Goal: Information Seeking & Learning: Find contact information

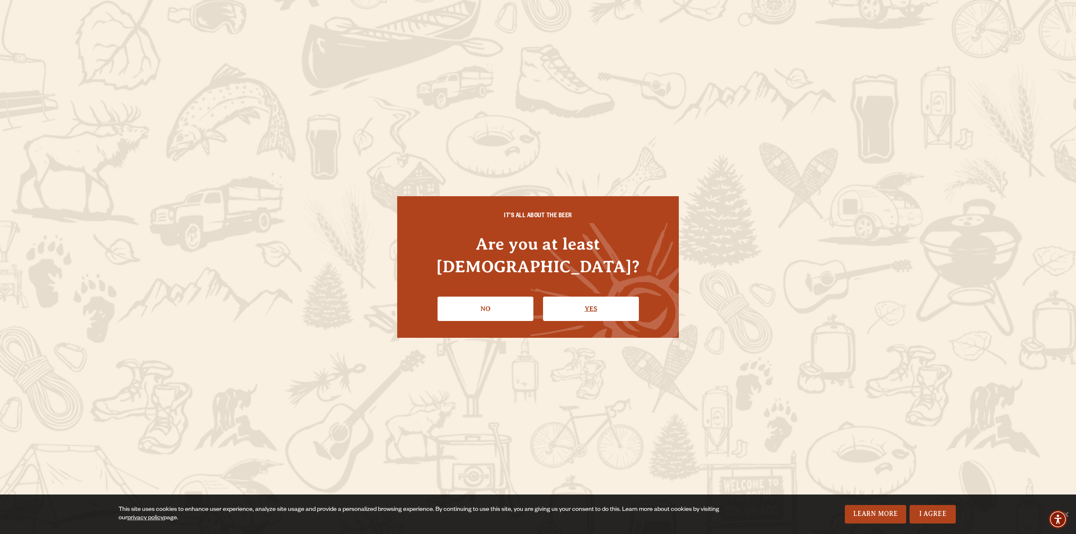
click at [586, 297] on link "Yes" at bounding box center [591, 309] width 96 height 24
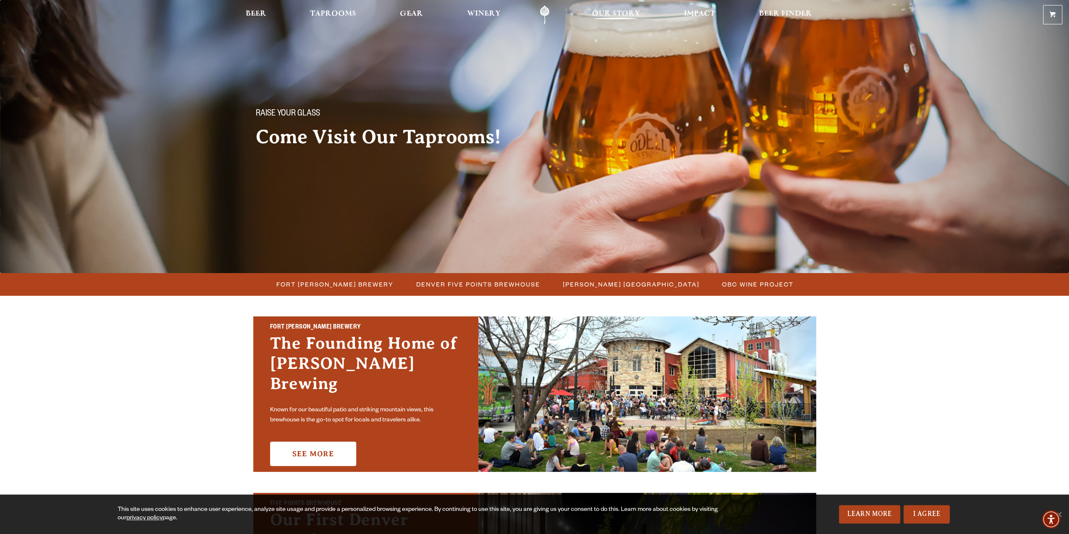
click at [630, 15] on span "Our Story" at bounding box center [616, 14] width 48 height 7
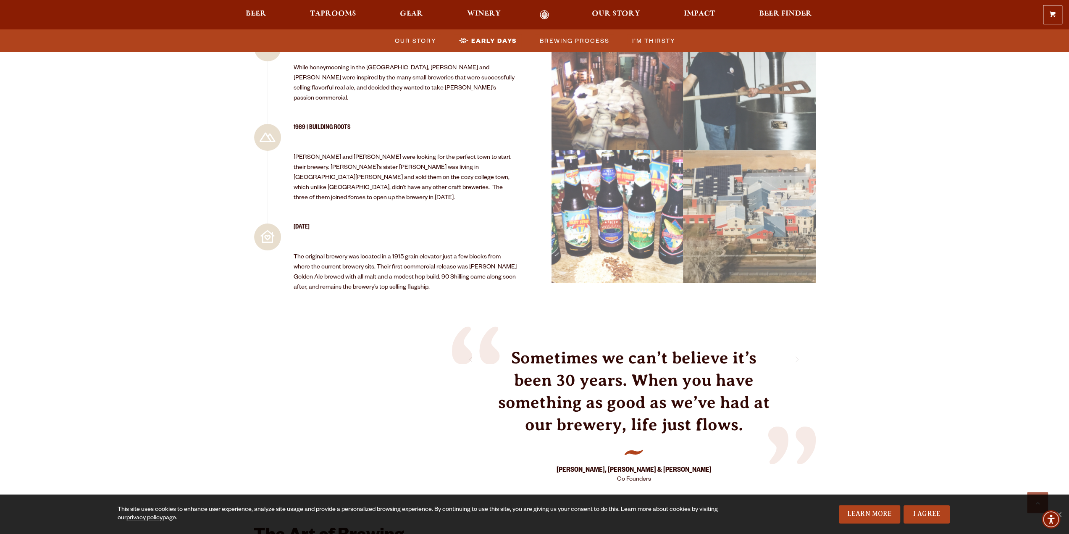
scroll to position [966, 0]
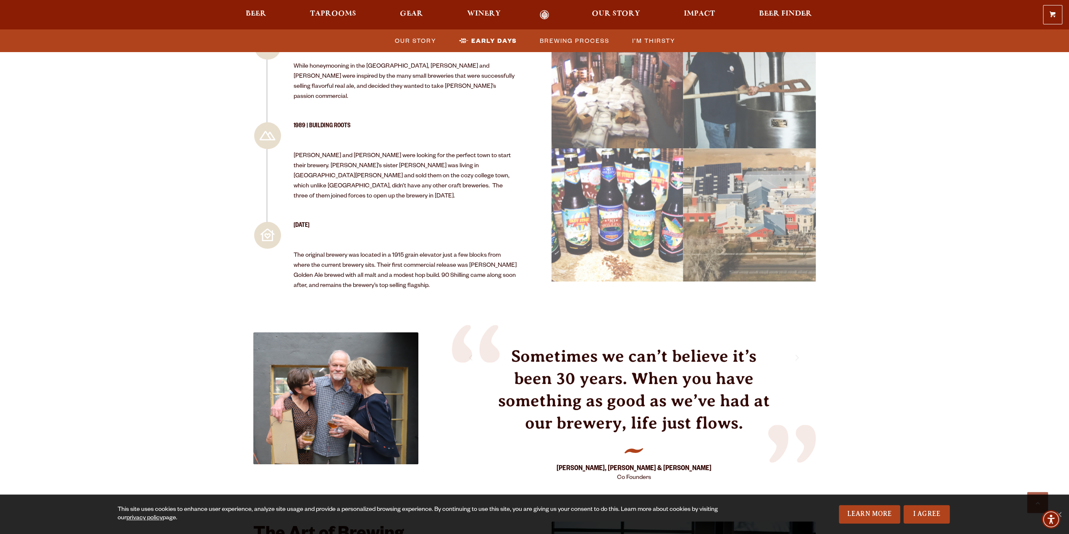
drag, startPoint x: 73, startPoint y: 356, endPoint x: 168, endPoint y: 429, distance: 119.8
click at [168, 429] on div "BUILT FROM THE GROUND UP Founded in 1989, Odell Brewing was started by Doug Ode…" at bounding box center [534, 287] width 1069 height 1916
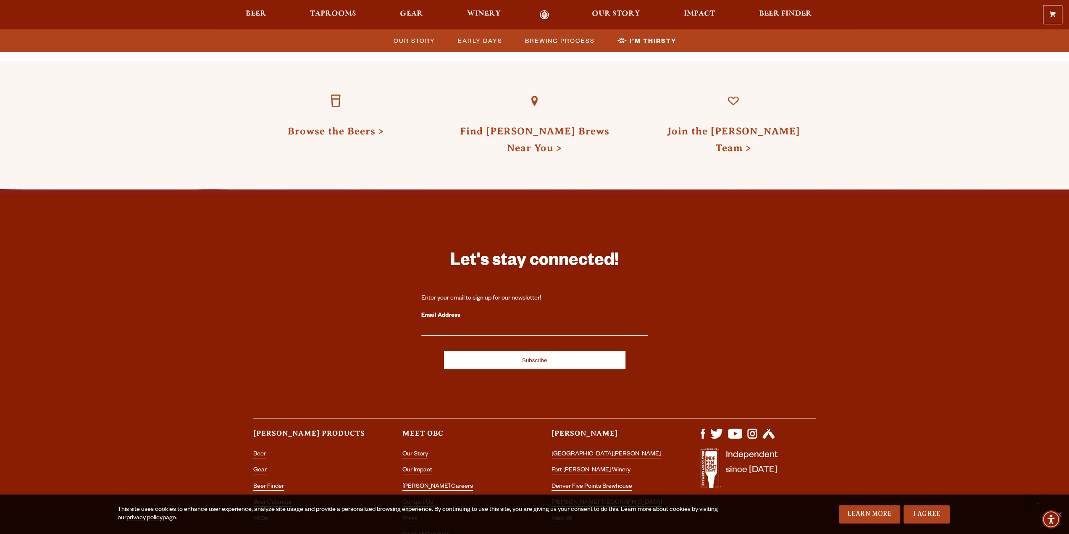
scroll to position [2649, 0]
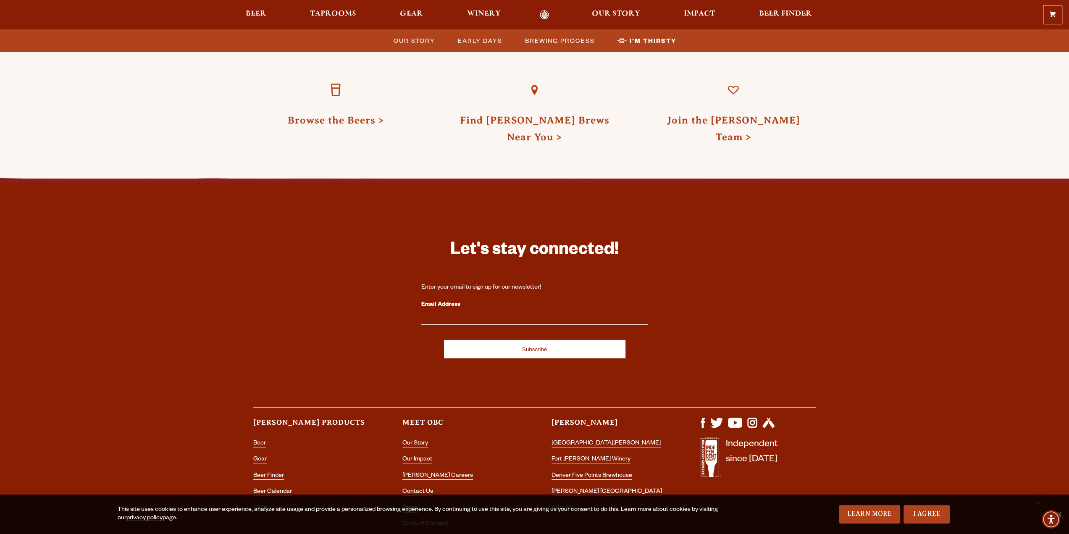
click at [409, 505] on link "Press" at bounding box center [410, 509] width 15 height 8
click at [417, 521] on link "Code of Conduct" at bounding box center [426, 525] width 46 height 8
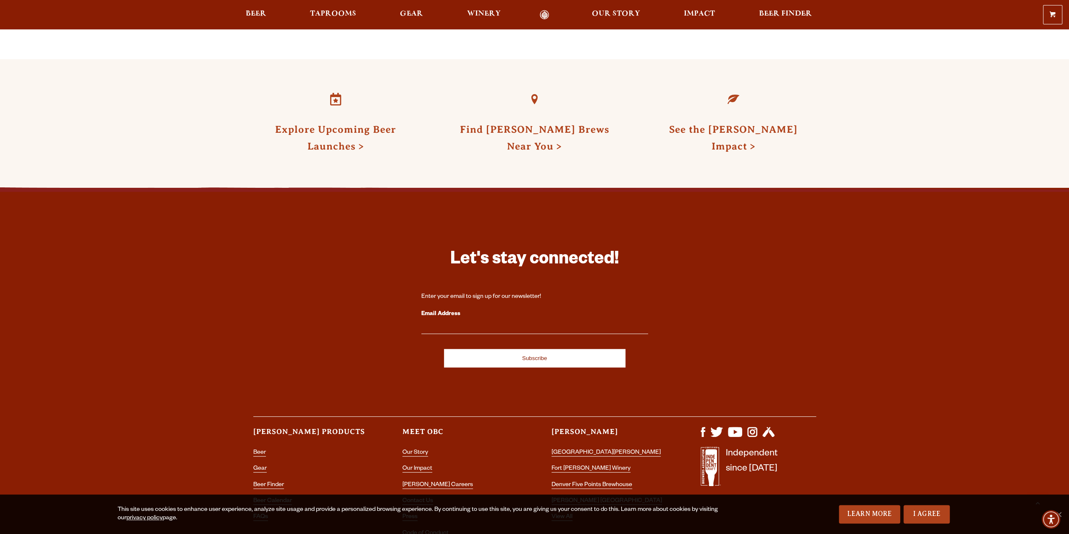
scroll to position [2148, 0]
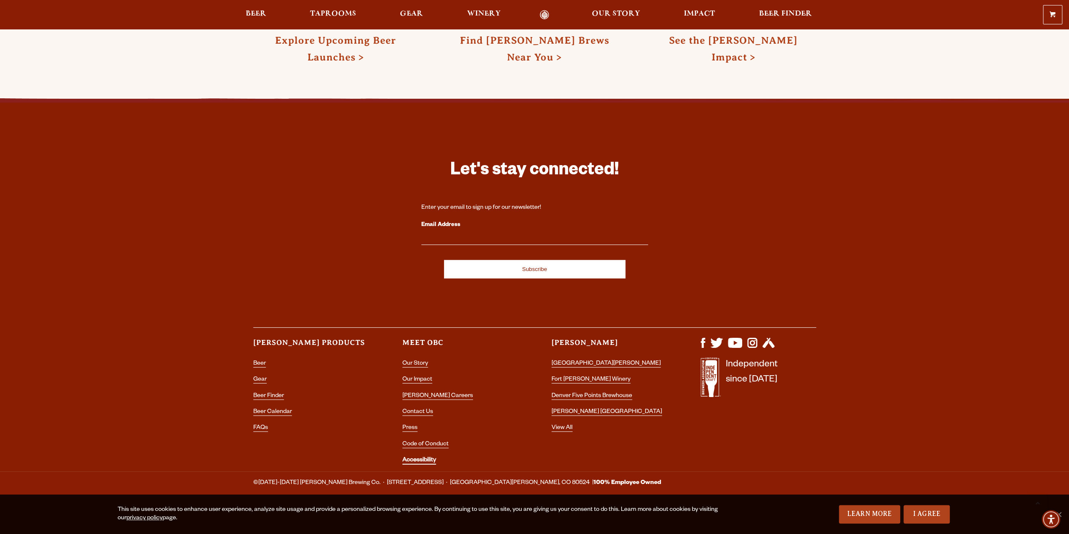
click at [407, 458] on link "Accessibility" at bounding box center [420, 461] width 34 height 8
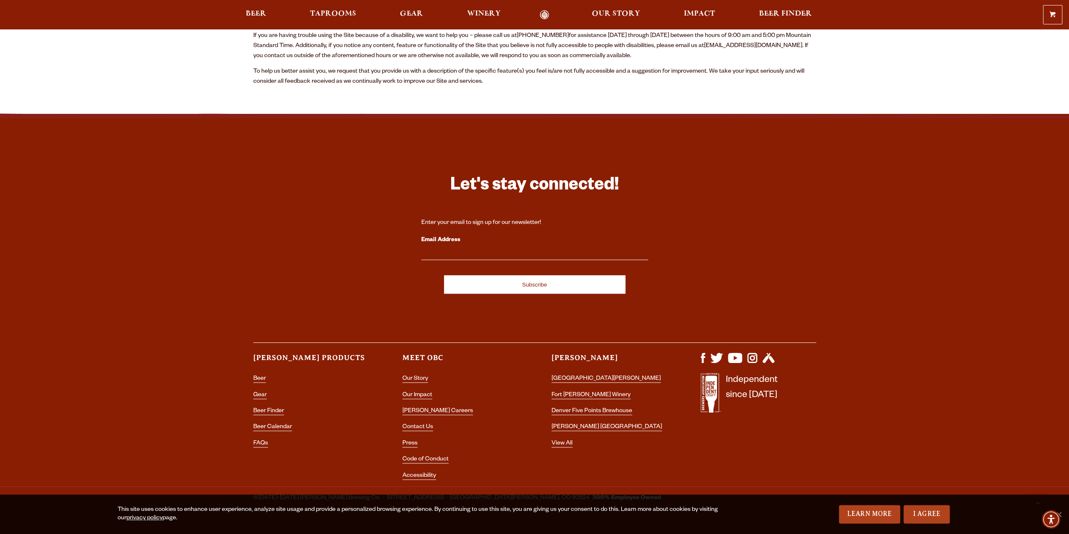
scroll to position [352, 0]
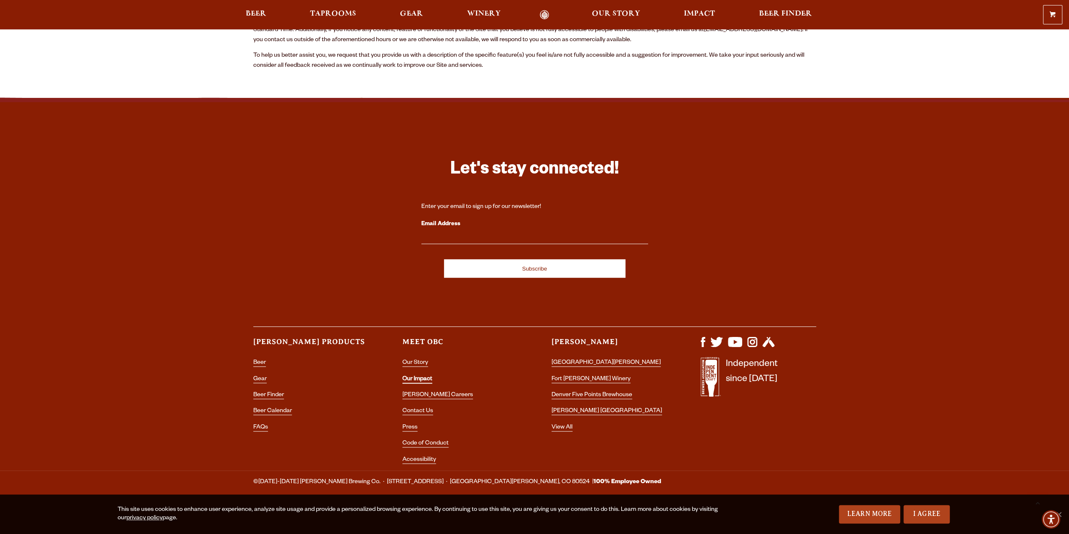
click at [416, 377] on link "Our Impact" at bounding box center [418, 380] width 30 height 8
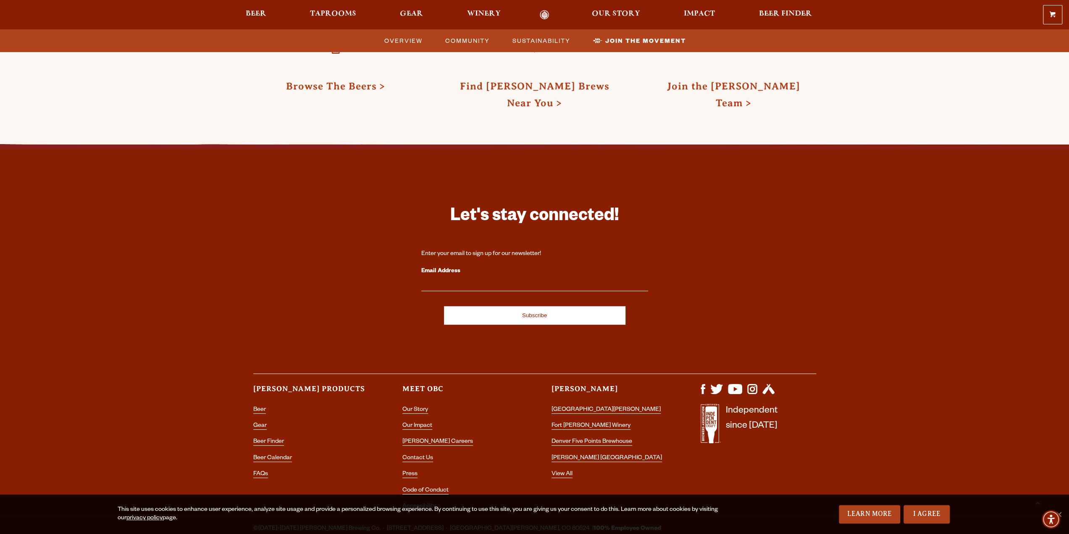
scroll to position [2456, 0]
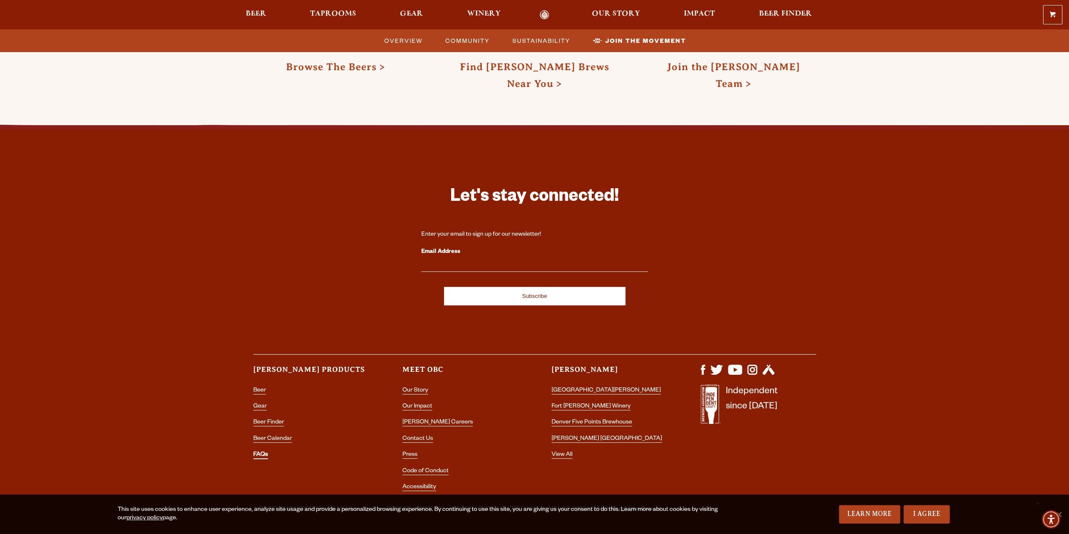
click at [266, 452] on link "FAQs" at bounding box center [260, 456] width 15 height 8
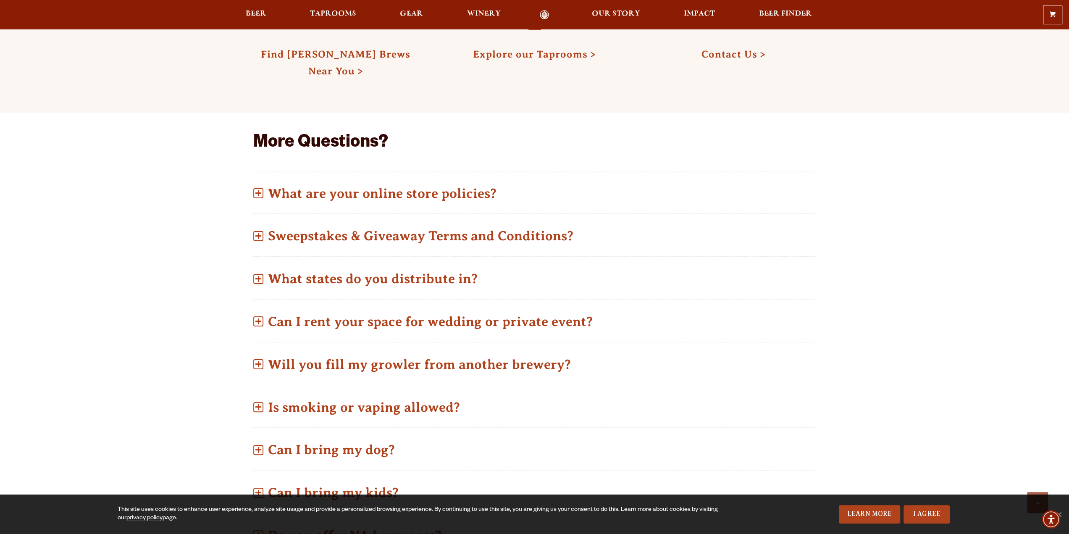
scroll to position [378, 0]
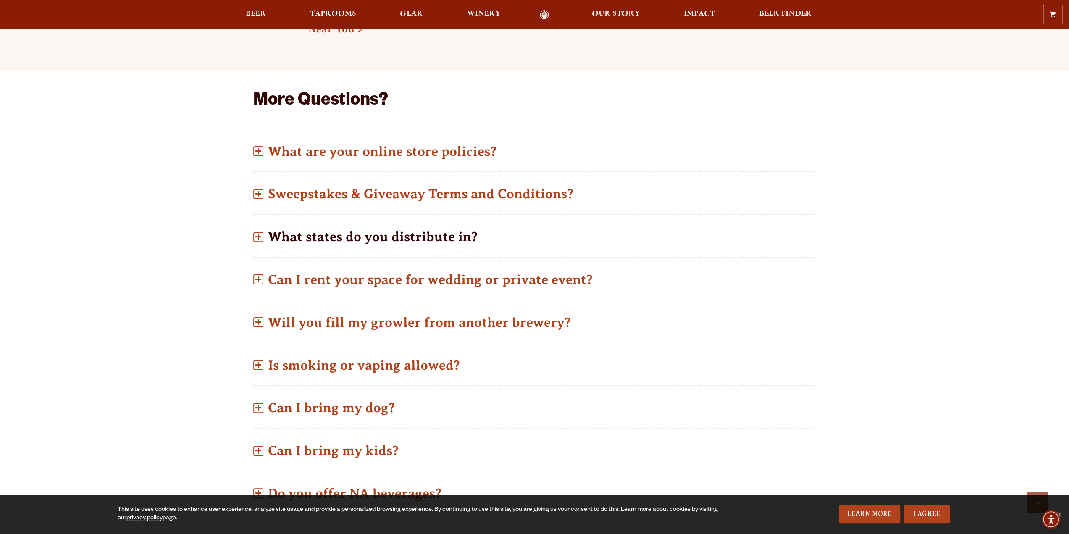
click at [261, 236] on span at bounding box center [258, 236] width 6 height 1
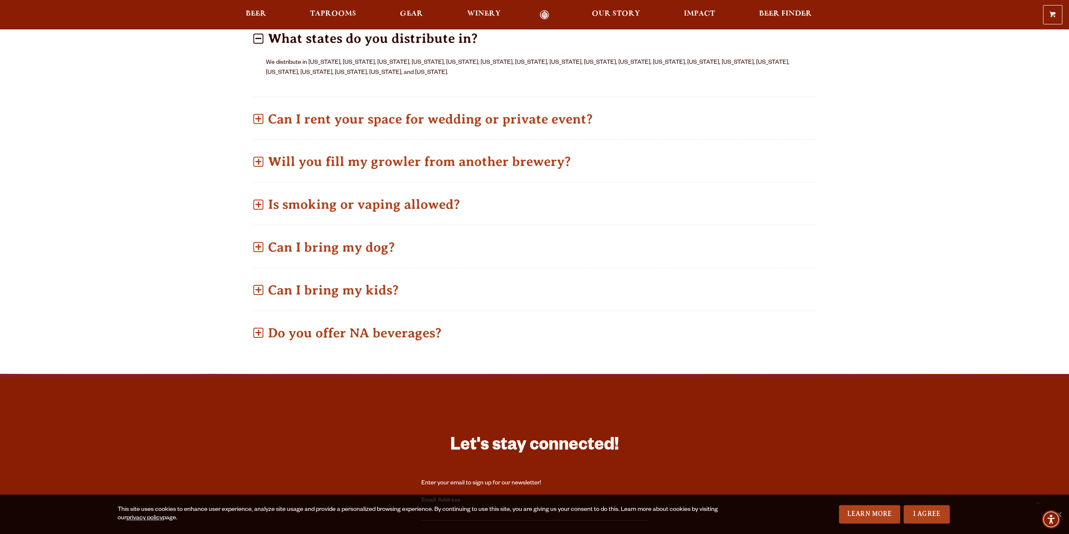
scroll to position [588, 0]
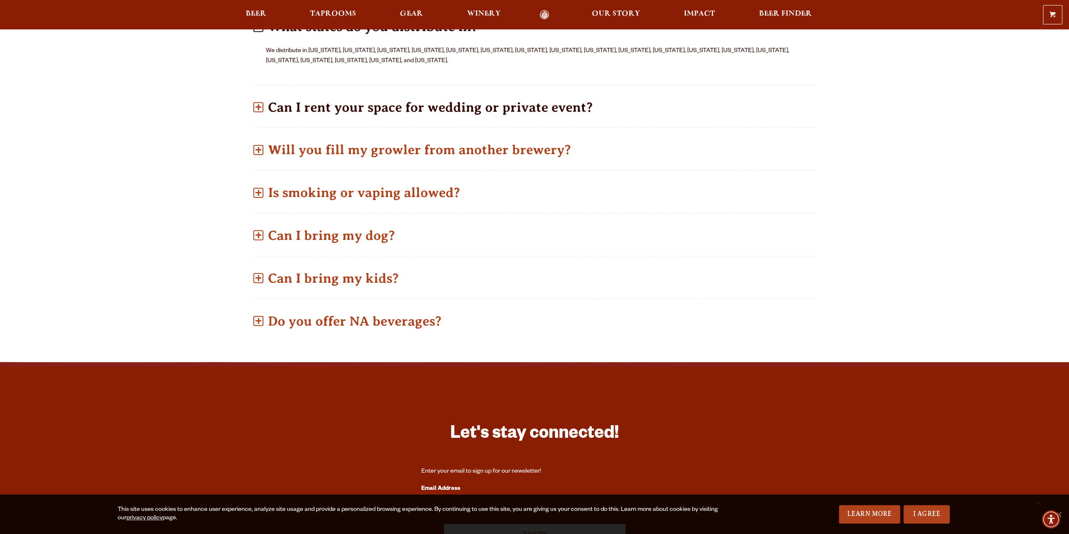
click at [259, 102] on span at bounding box center [258, 107] width 10 height 10
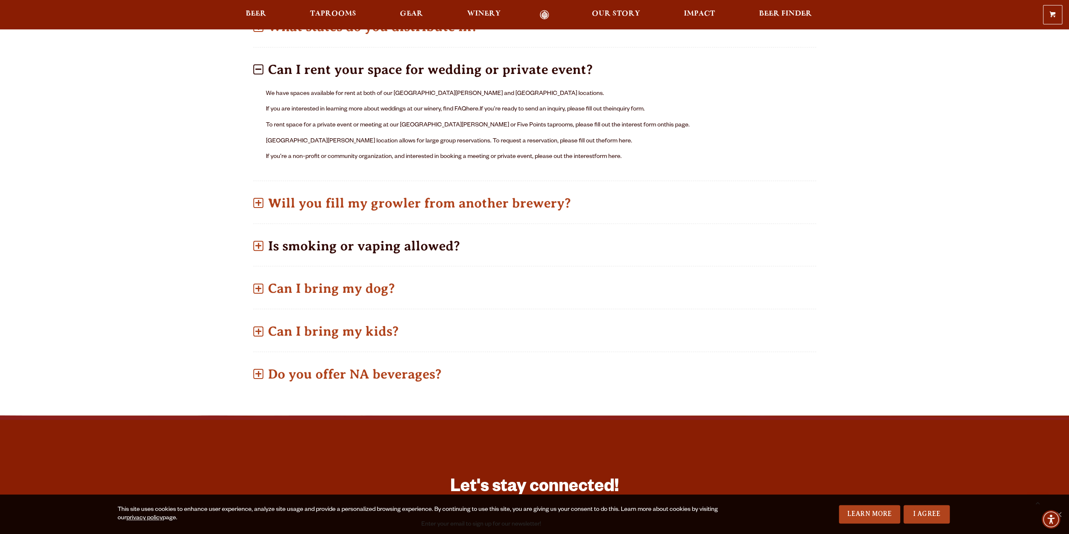
click at [259, 243] on span at bounding box center [258, 246] width 10 height 10
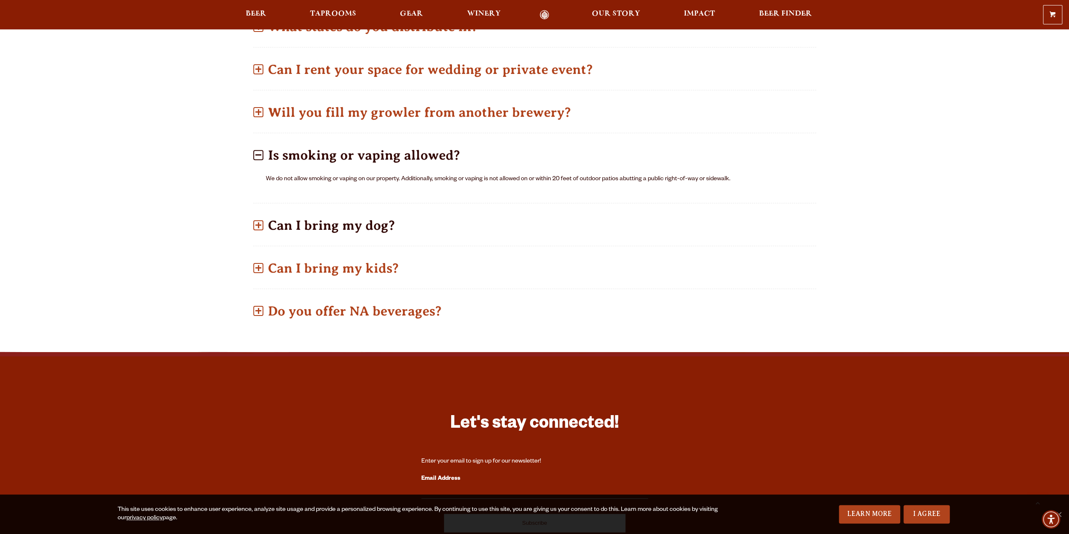
click at [258, 222] on span at bounding box center [258, 225] width 1 height 6
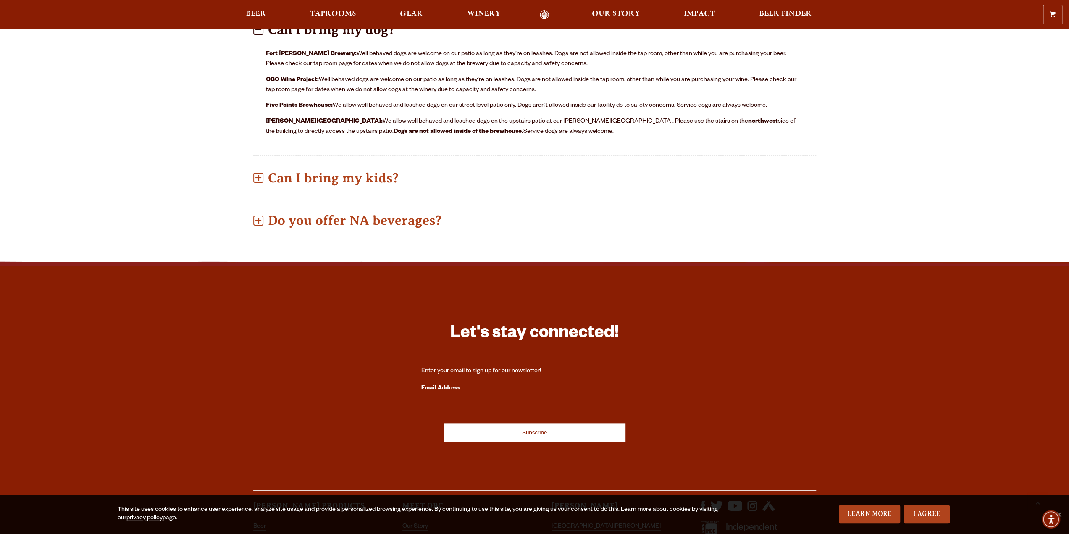
scroll to position [918, 0]
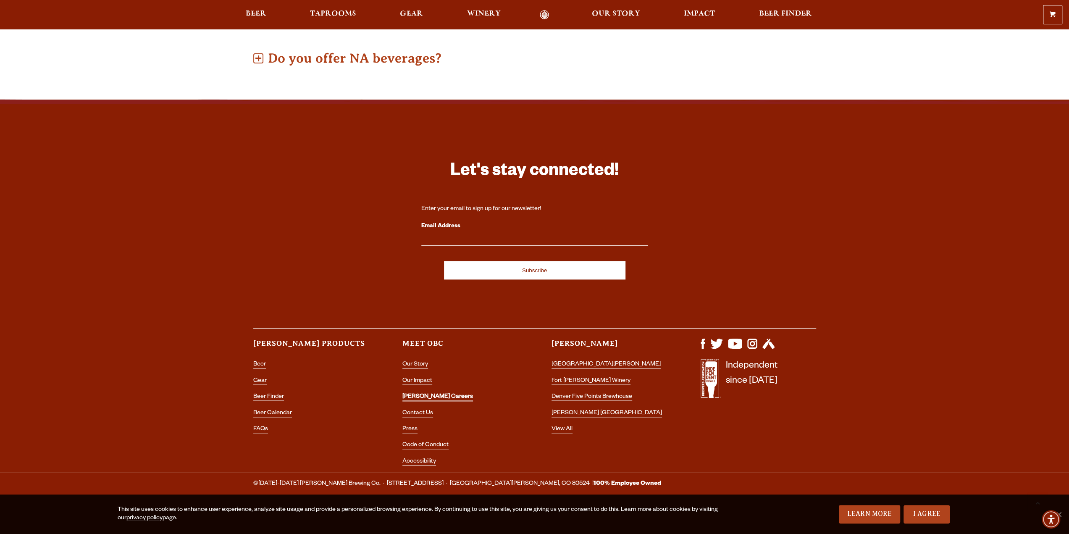
click at [432, 395] on link "[PERSON_NAME] Careers" at bounding box center [438, 398] width 71 height 8
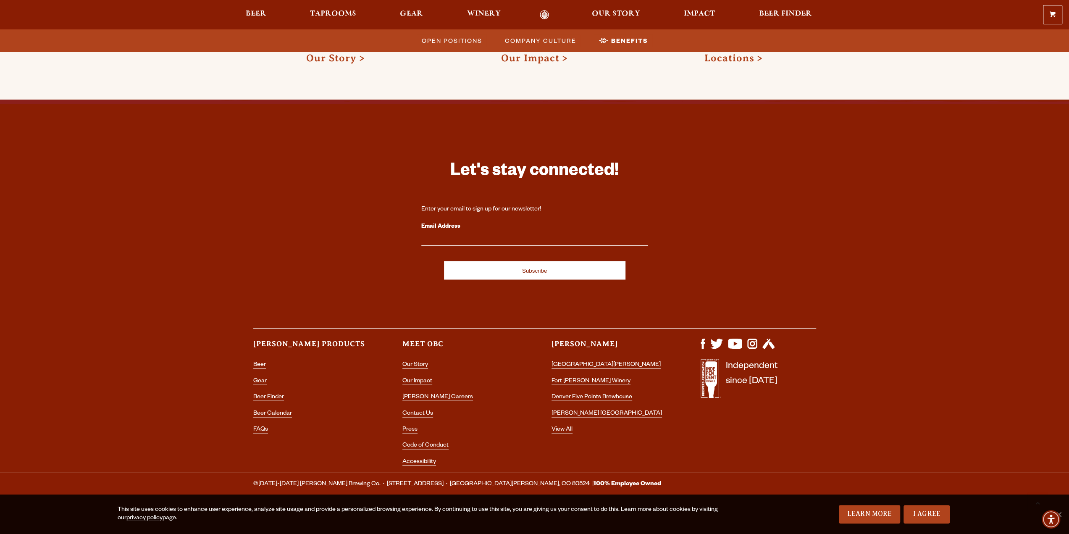
scroll to position [1415, 0]
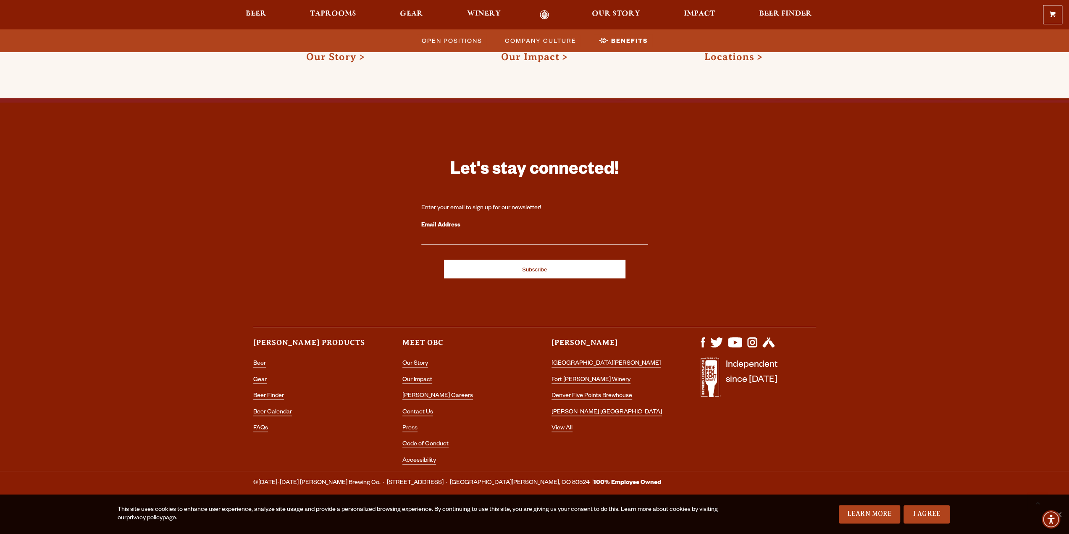
click at [138, 519] on link "privacy policy" at bounding box center [144, 518] width 36 height 7
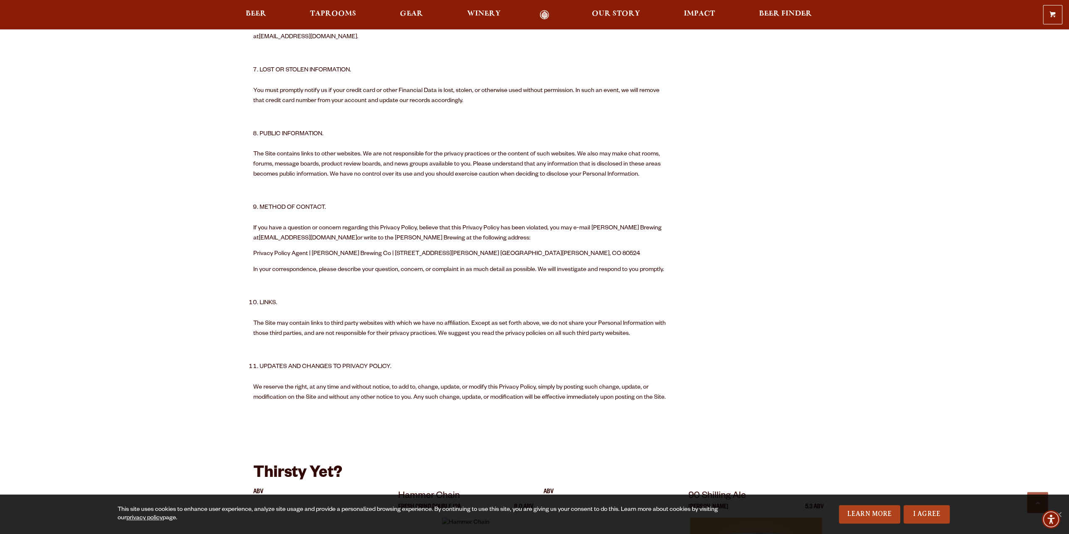
scroll to position [1219, 0]
drag, startPoint x: 273, startPoint y: 237, endPoint x: 324, endPoint y: 237, distance: 50.8
click at [324, 237] on span "If you have a question or concern regarding this Privacy Policy, believe that t…" at bounding box center [457, 232] width 408 height 17
copy span "@odellbrewing.com"
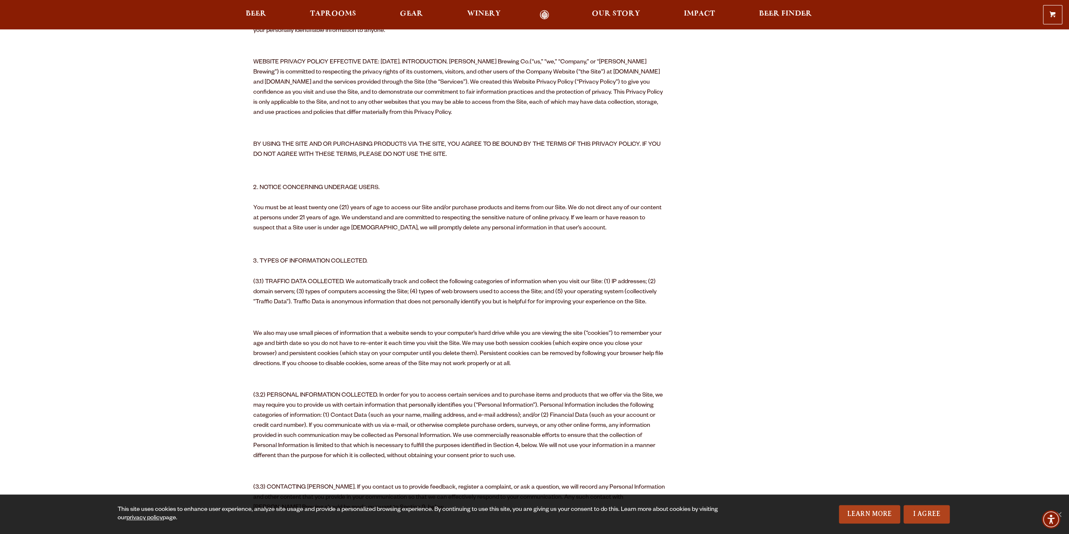
scroll to position [0, 0]
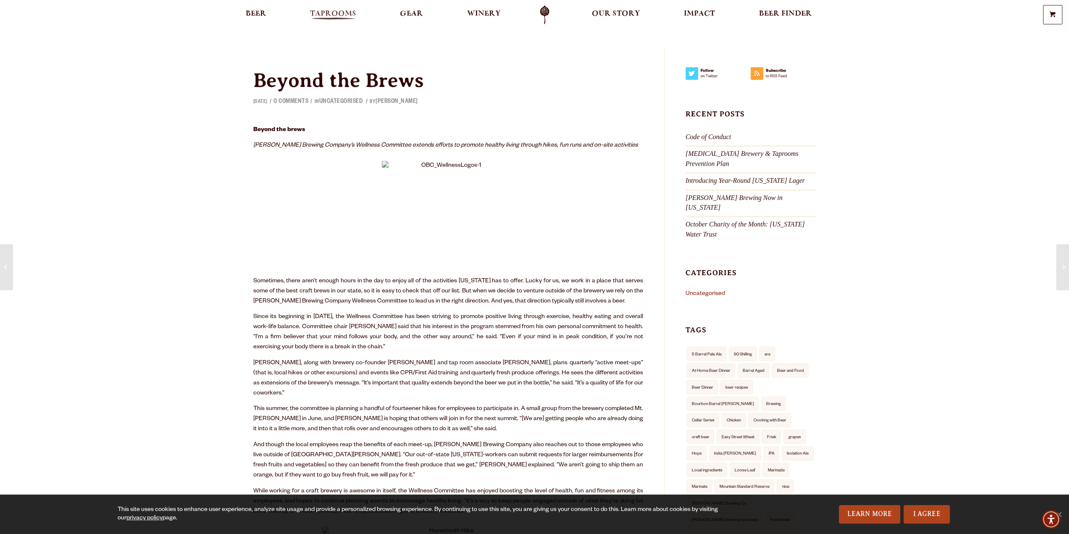
click at [346, 16] on span "Taprooms" at bounding box center [333, 14] width 46 height 7
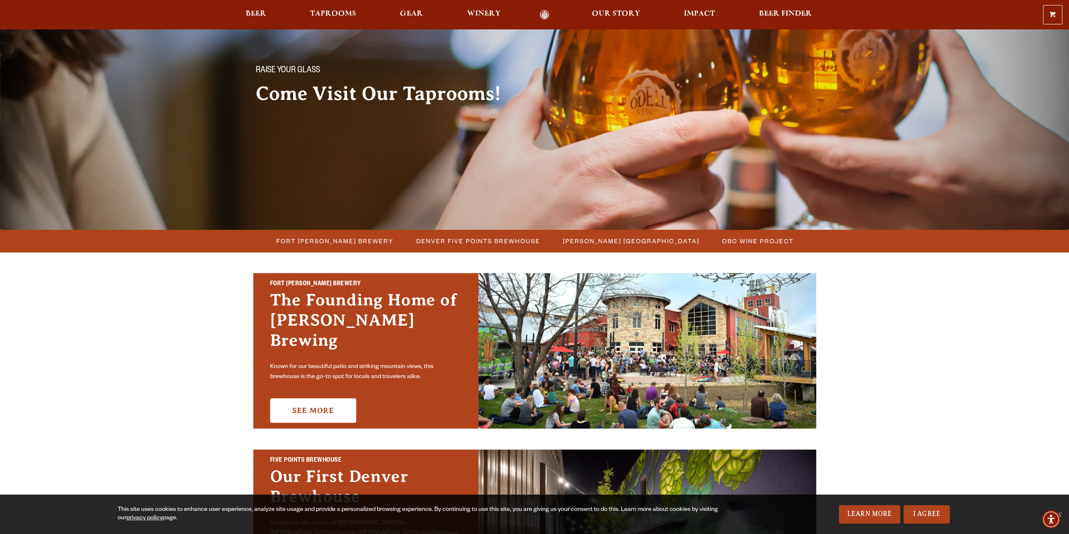
scroll to position [42, 0]
